Goal: Task Accomplishment & Management: Manage account settings

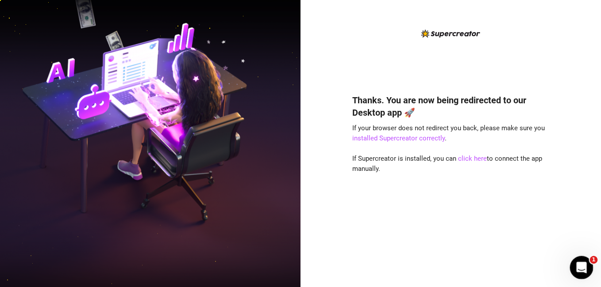
click at [575, 269] on icon "Open Intercom Messenger" at bounding box center [580, 267] width 15 height 15
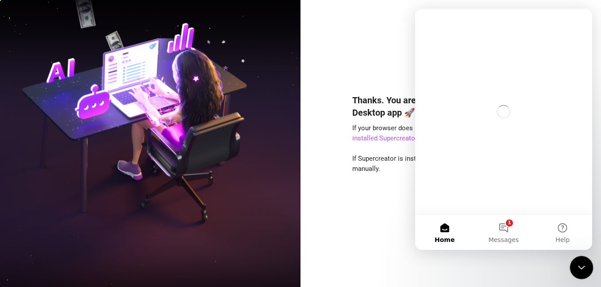
click at [575, 269] on icon "Close Intercom Messenger" at bounding box center [579, 266] width 11 height 11
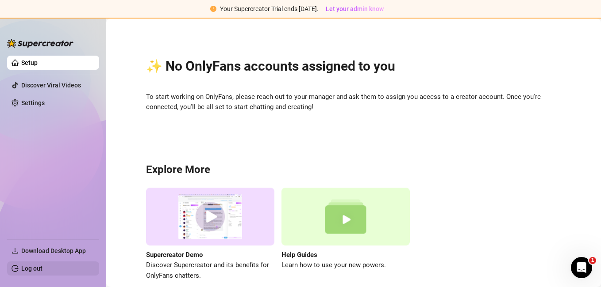
click at [42, 272] on link "Log out" at bounding box center [31, 268] width 21 height 7
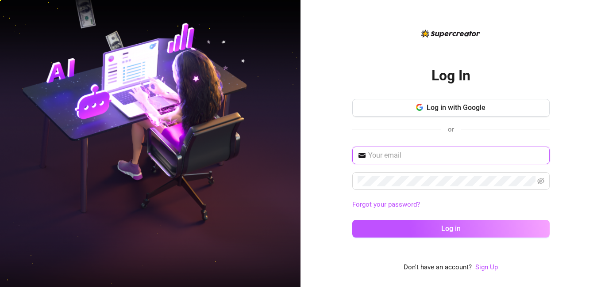
click at [412, 160] on input "text" at bounding box center [456, 155] width 176 height 11
drag, startPoint x: 399, startPoint y: 159, endPoint x: 356, endPoint y: 199, distance: 58.8
click at [400, 159] on input "text" at bounding box center [456, 155] width 176 height 11
paste input "[EMAIL_ADDRESS][DOMAIN_NAME]"
type input "[EMAIL_ADDRESS][DOMAIN_NAME]"
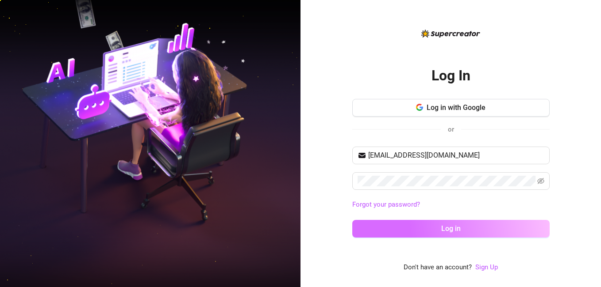
click at [365, 226] on button "Log in" at bounding box center [450, 229] width 197 height 18
